Goal: Task Accomplishment & Management: Manage account settings

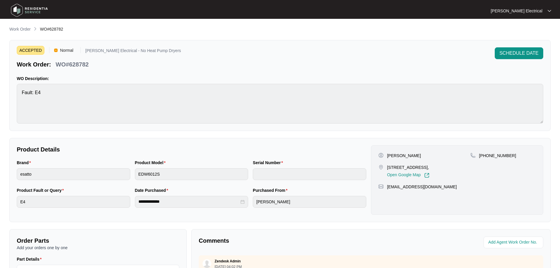
click at [30, 8] on img at bounding box center [29, 10] width 41 height 18
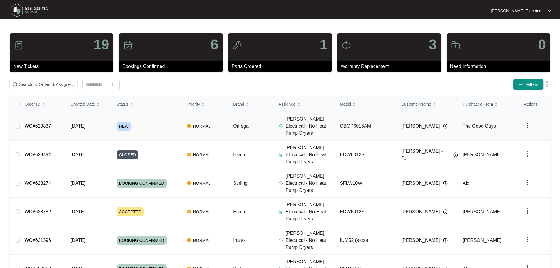
click at [85, 124] on span "[DATE]" at bounding box center [78, 126] width 15 height 5
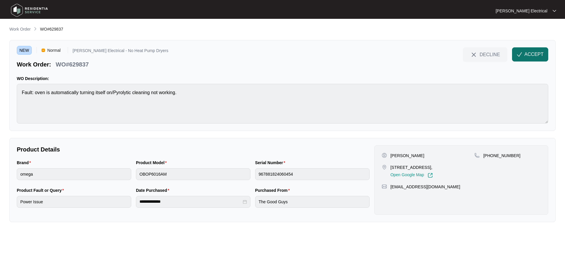
click at [527, 56] on span "ACCEPT" at bounding box center [533, 54] width 19 height 7
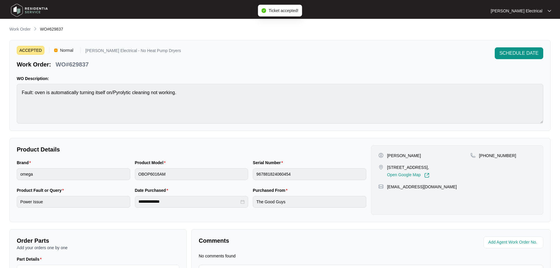
click at [539, 9] on p "[PERSON_NAME] Electrical" at bounding box center [517, 11] width 52 height 6
click at [550, 9] on div at bounding box center [550, 11] width 4 height 5
click at [550, 9] on img at bounding box center [550, 10] width 4 height 3
click at [550, 10] on img at bounding box center [550, 10] width 4 height 3
